Goal: Check status: Check status

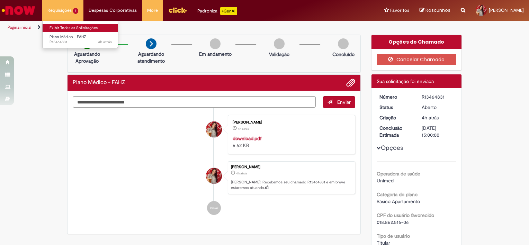
scroll to position [38, 0]
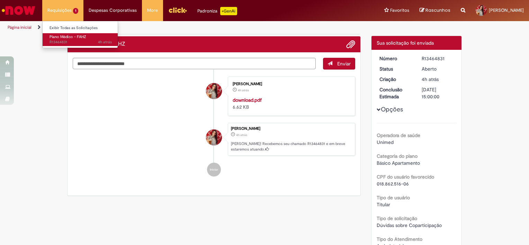
click at [76, 42] on span "4h atrás 4 horas atrás R13464831" at bounding box center [81, 43] width 62 height 6
click at [74, 38] on span "Plano Médico - FAHZ" at bounding box center [68, 36] width 37 height 5
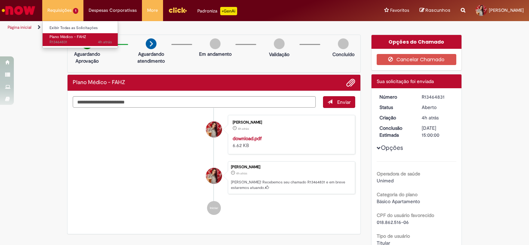
click at [64, 46] on link "Plano Médico - FAHZ 4h atrás 4 horas atrás R13464831" at bounding box center [81, 39] width 76 height 13
click at [70, 42] on span "4h atrás 4 horas atrás R13464831" at bounding box center [81, 43] width 62 height 6
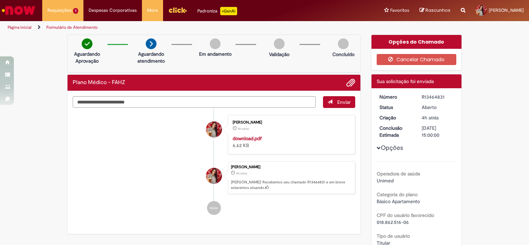
click at [29, 11] on img "Ir para a Homepage" at bounding box center [19, 10] width 36 height 14
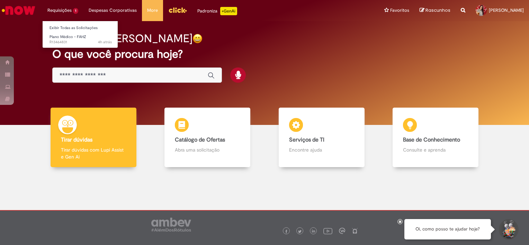
click at [71, 11] on li "Requisições 1 Exibir Todas as Solicitações Plano Médico - FAHZ 4h atrás 4 horas…" at bounding box center [62, 10] width 41 height 21
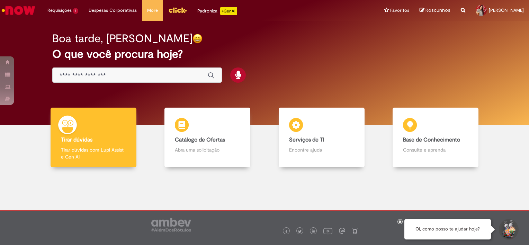
click at [68, 49] on h2 "O que você procura hoje?" at bounding box center [264, 54] width 425 height 12
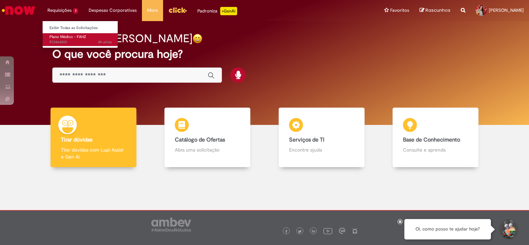
click at [61, 43] on span "4h atrás 4 horas atrás R13464831" at bounding box center [81, 43] width 62 height 6
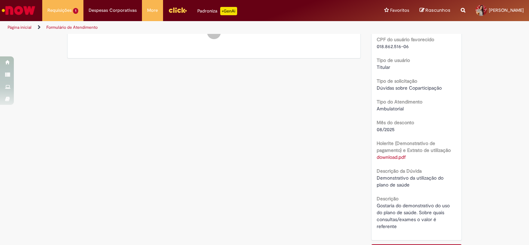
scroll to position [183, 0]
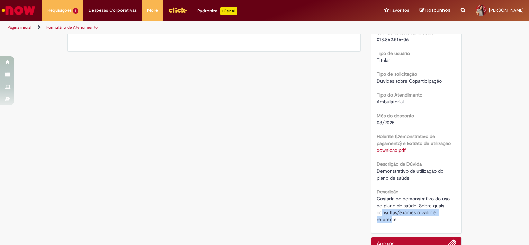
drag, startPoint x: 380, startPoint y: 215, endPoint x: 389, endPoint y: 221, distance: 11.2
click at [389, 221] on span "Gostaria do demonstrativo do uso do plano de saúde. Sobre quais consultas/exame…" at bounding box center [414, 209] width 75 height 27
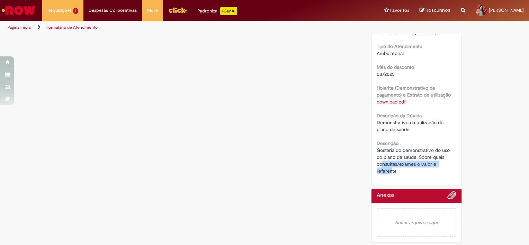
scroll to position [0, 0]
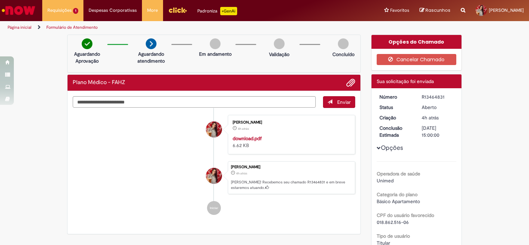
click at [175, 14] on img "Menu Cabeçalho" at bounding box center [177, 10] width 19 height 10
click at [175, 17] on link "Menu Cabeçalho" at bounding box center [177, 10] width 29 height 21
